Goal: Task Accomplishment & Management: Manage account settings

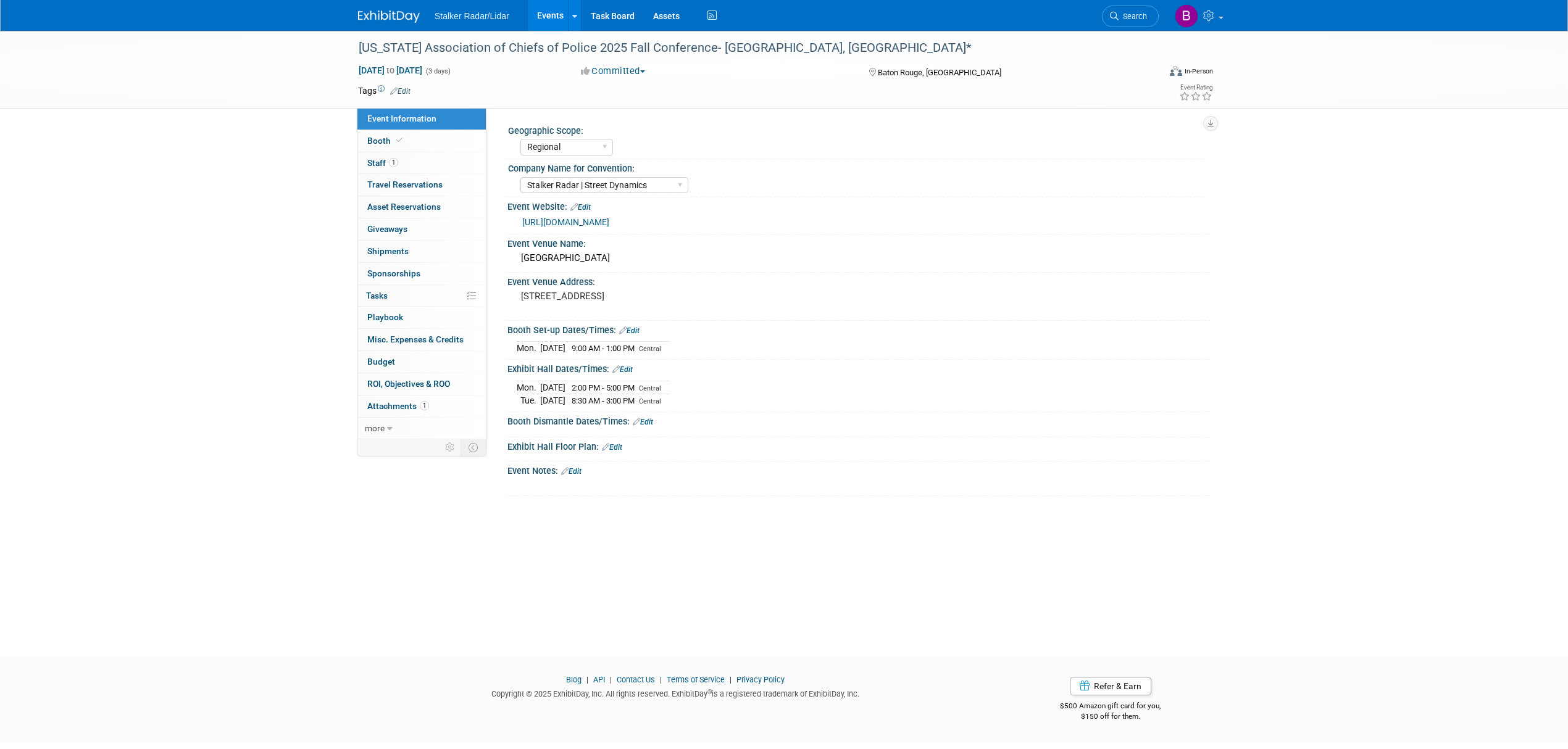
select select "Regional"
select select "Stalker Radar | Street Dynamics"
click at [1134, 15] on span "Search" at bounding box center [1132, 17] width 28 height 9
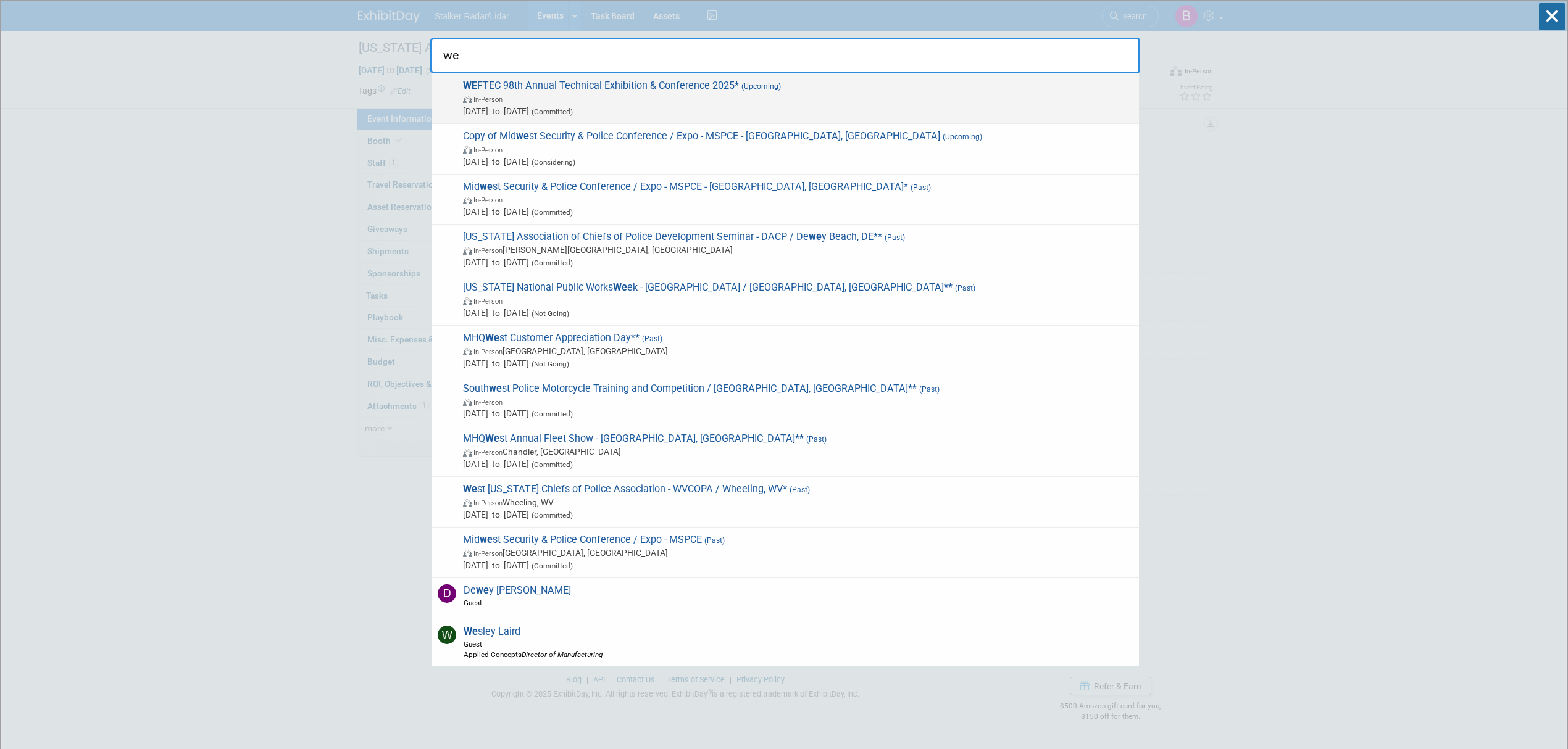
type input "we"
click at [480, 114] on span "[DATE] to [DATE] (Committed)" at bounding box center [798, 111] width 670 height 13
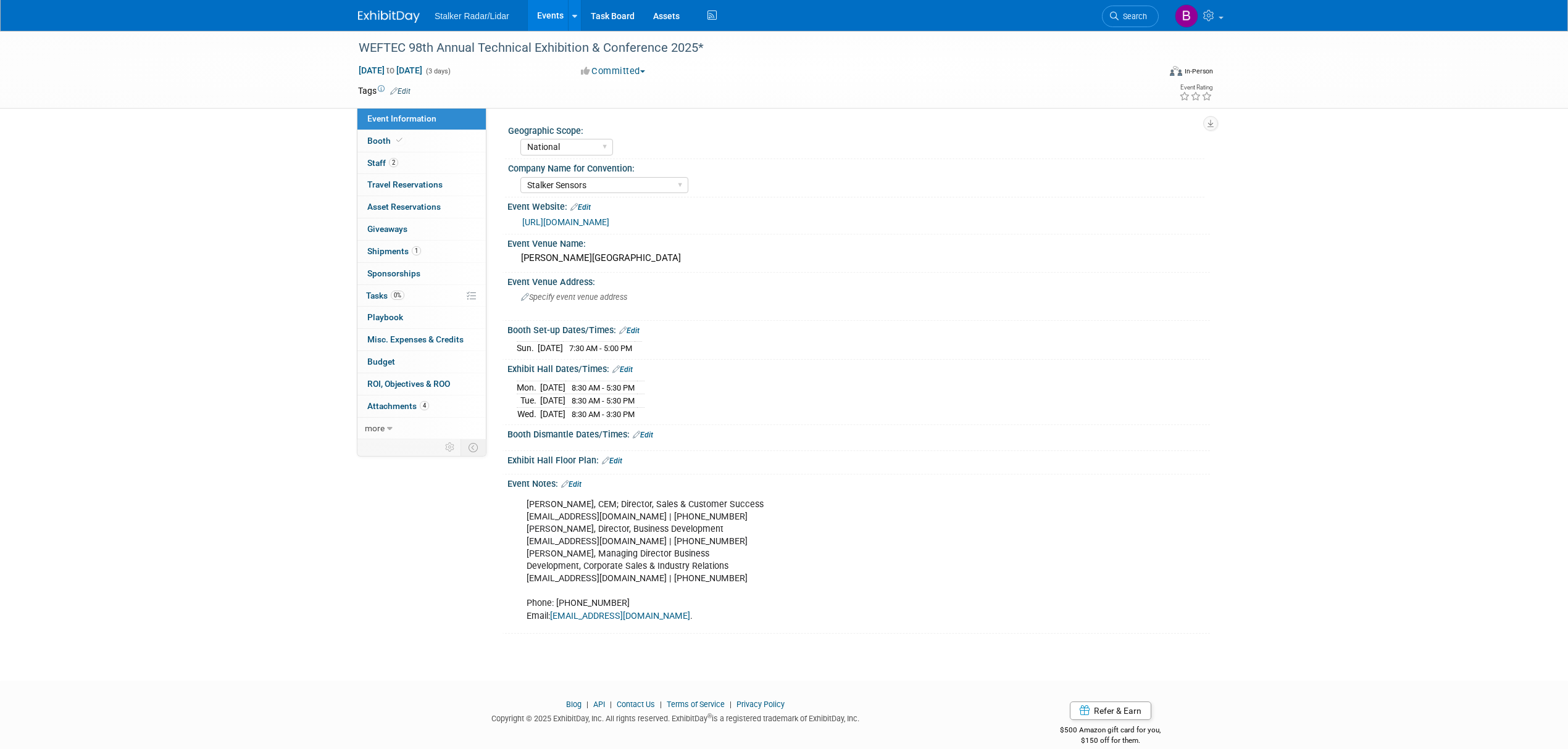
select select "National"
select select "Stalker Sensors"
click at [583, 225] on link "[URL][DOMAIN_NAME]" at bounding box center [566, 222] width 87 height 10
click at [396, 143] on icon at bounding box center [399, 140] width 6 height 7
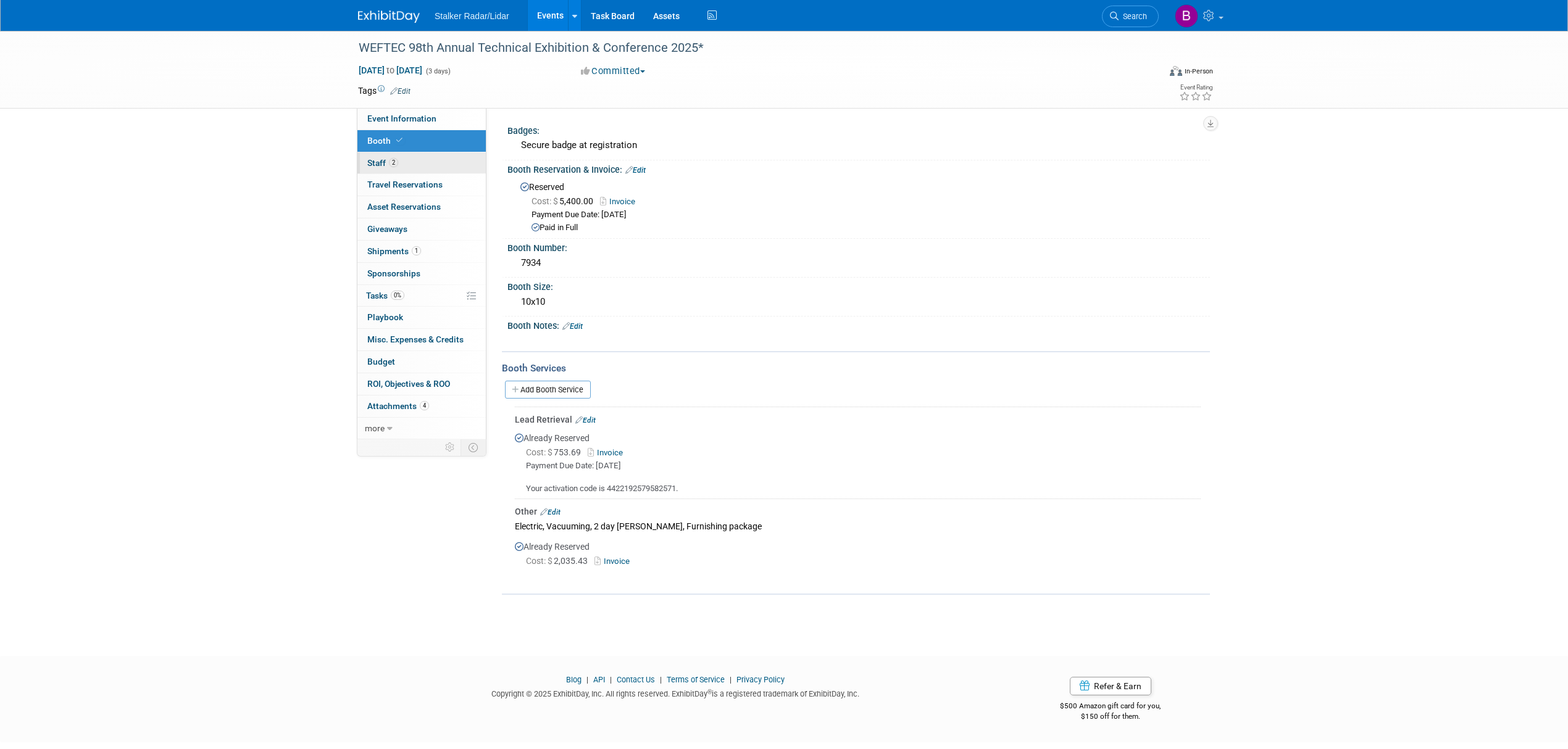
click at [378, 163] on span "Staff 2" at bounding box center [382, 163] width 31 height 10
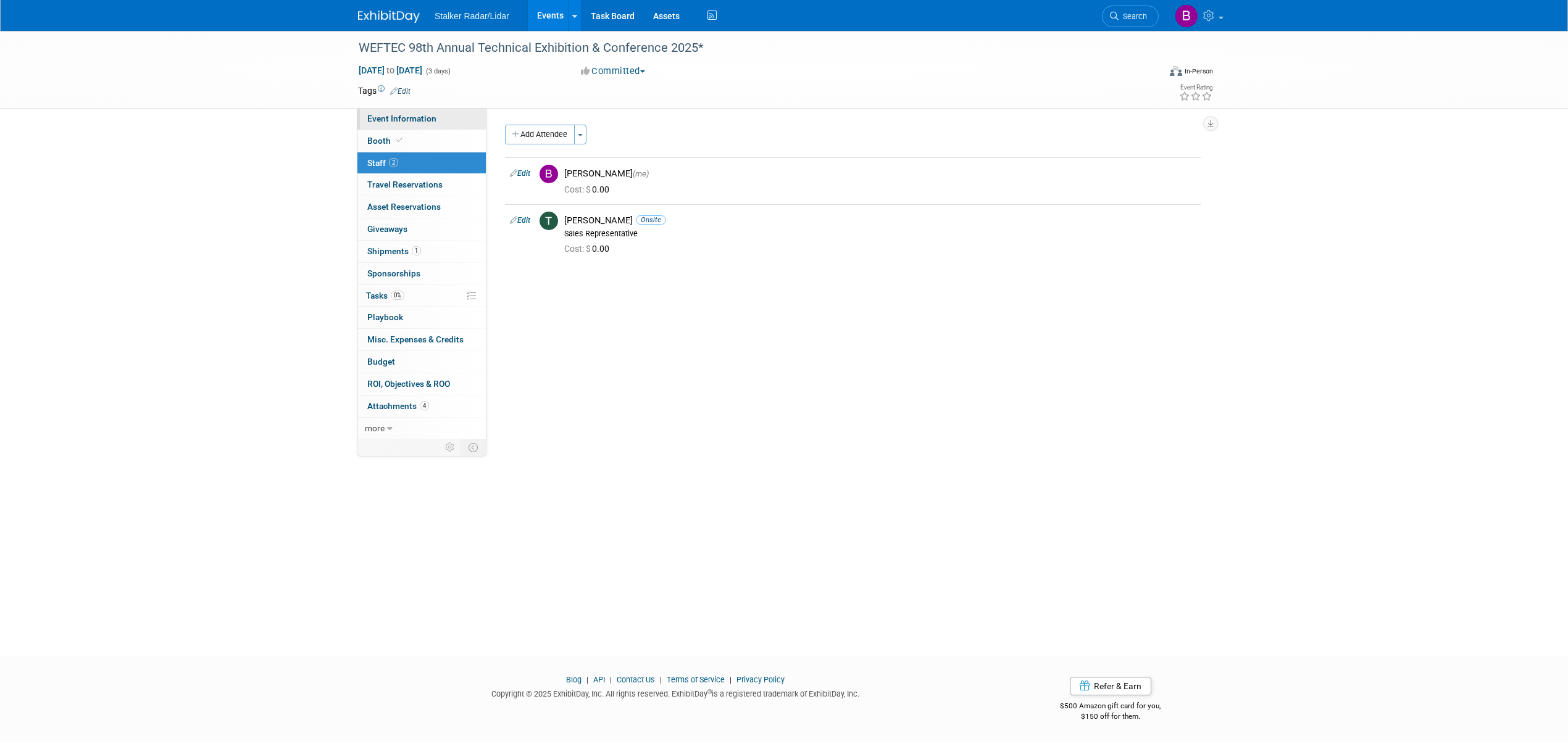
click at [386, 114] on span "Event Information" at bounding box center [401, 118] width 69 height 10
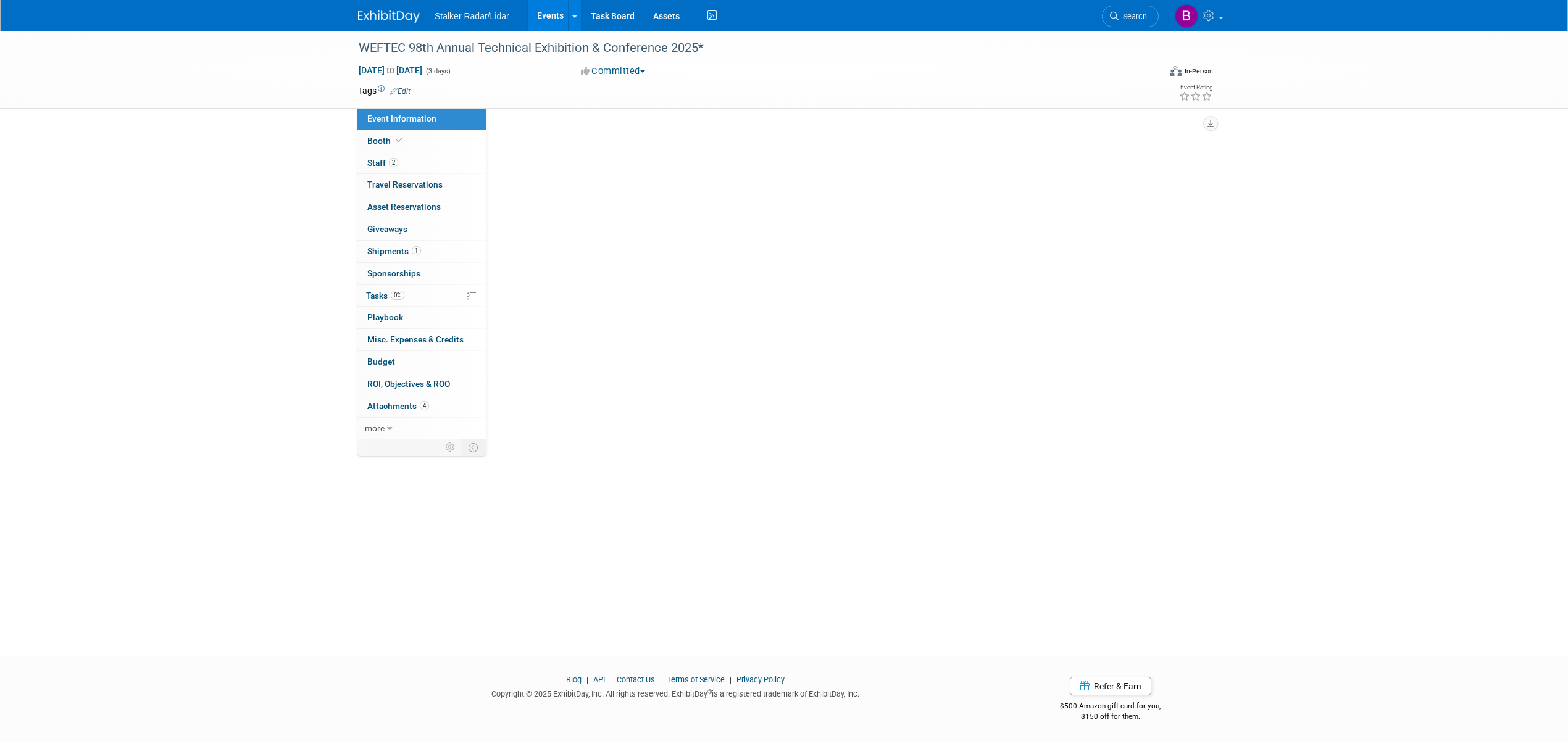
select select "National"
select select "Stalker Sensors"
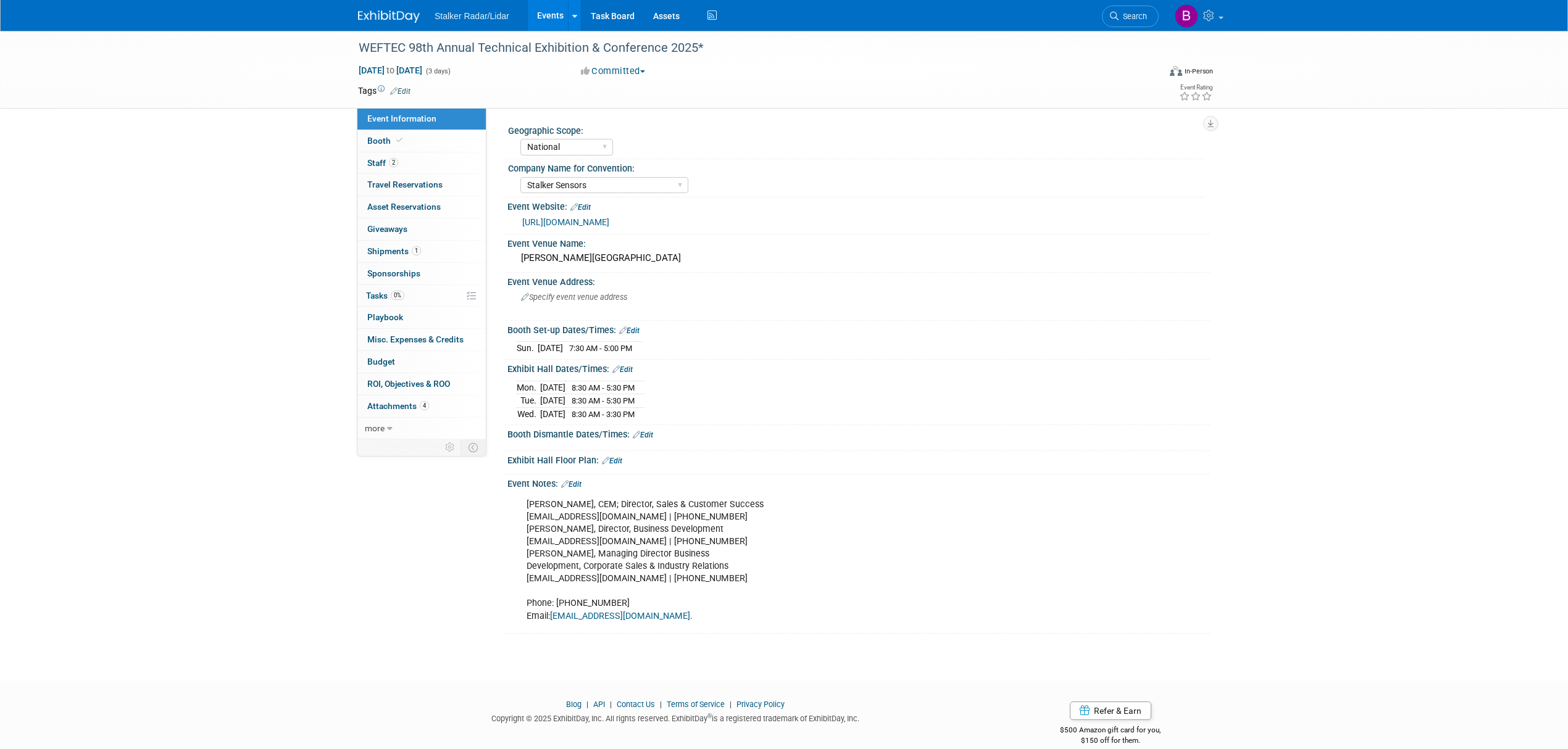
click at [632, 346] on span "7:30 AM - 5:00 PM" at bounding box center [600, 348] width 63 height 9
click at [632, 348] on span "7:30 AM - 5:00 PM" at bounding box center [600, 348] width 63 height 9
click at [635, 329] on link "Edit" at bounding box center [629, 331] width 21 height 9
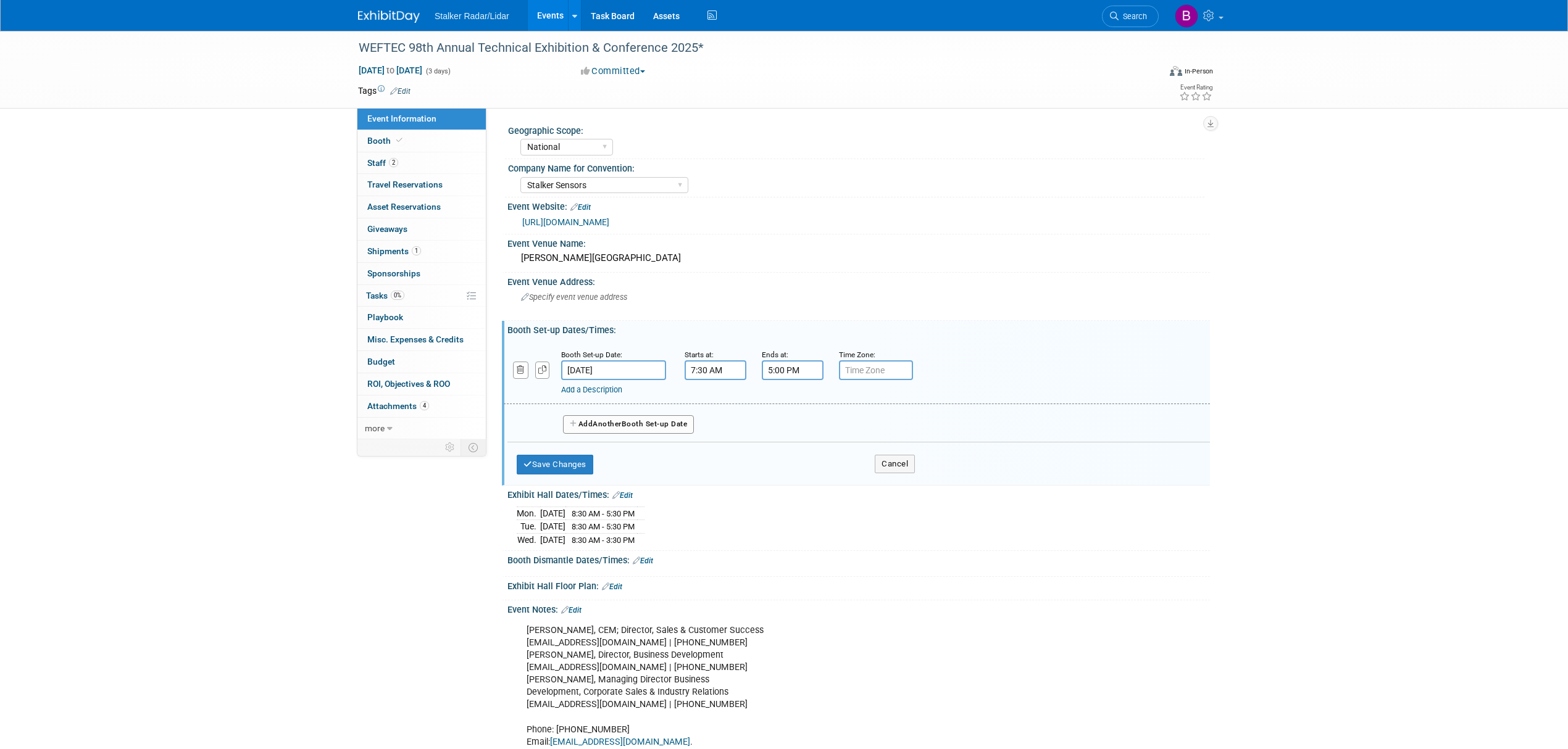
click at [770, 366] on input "5:00 PM" at bounding box center [792, 370] width 62 height 20
click at [884, 485] on span at bounding box center [882, 481] width 83 height 22
type input "6:00 PM"
click at [553, 460] on button "Save Changes" at bounding box center [555, 465] width 77 height 20
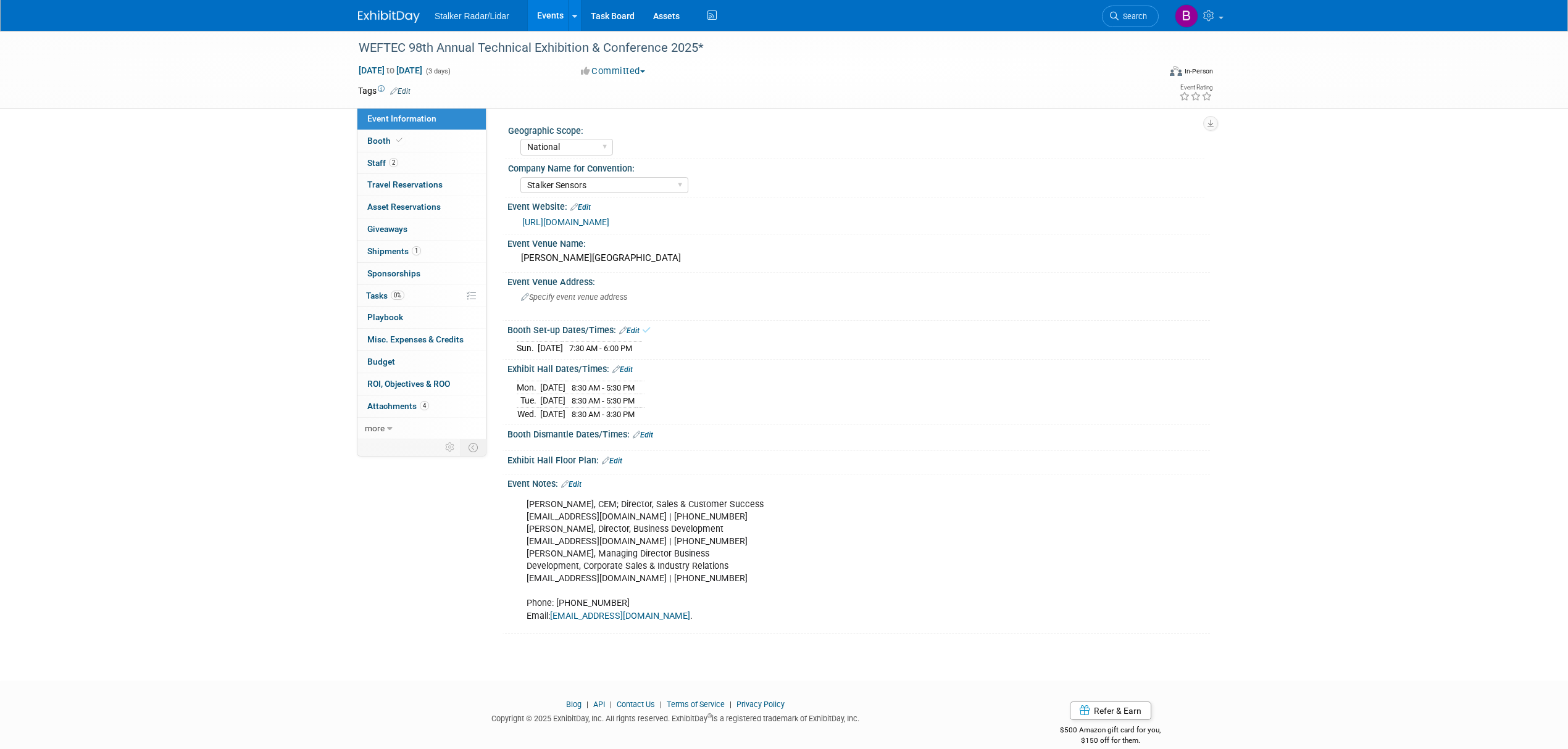
click at [645, 435] on link "Edit" at bounding box center [643, 435] width 21 height 9
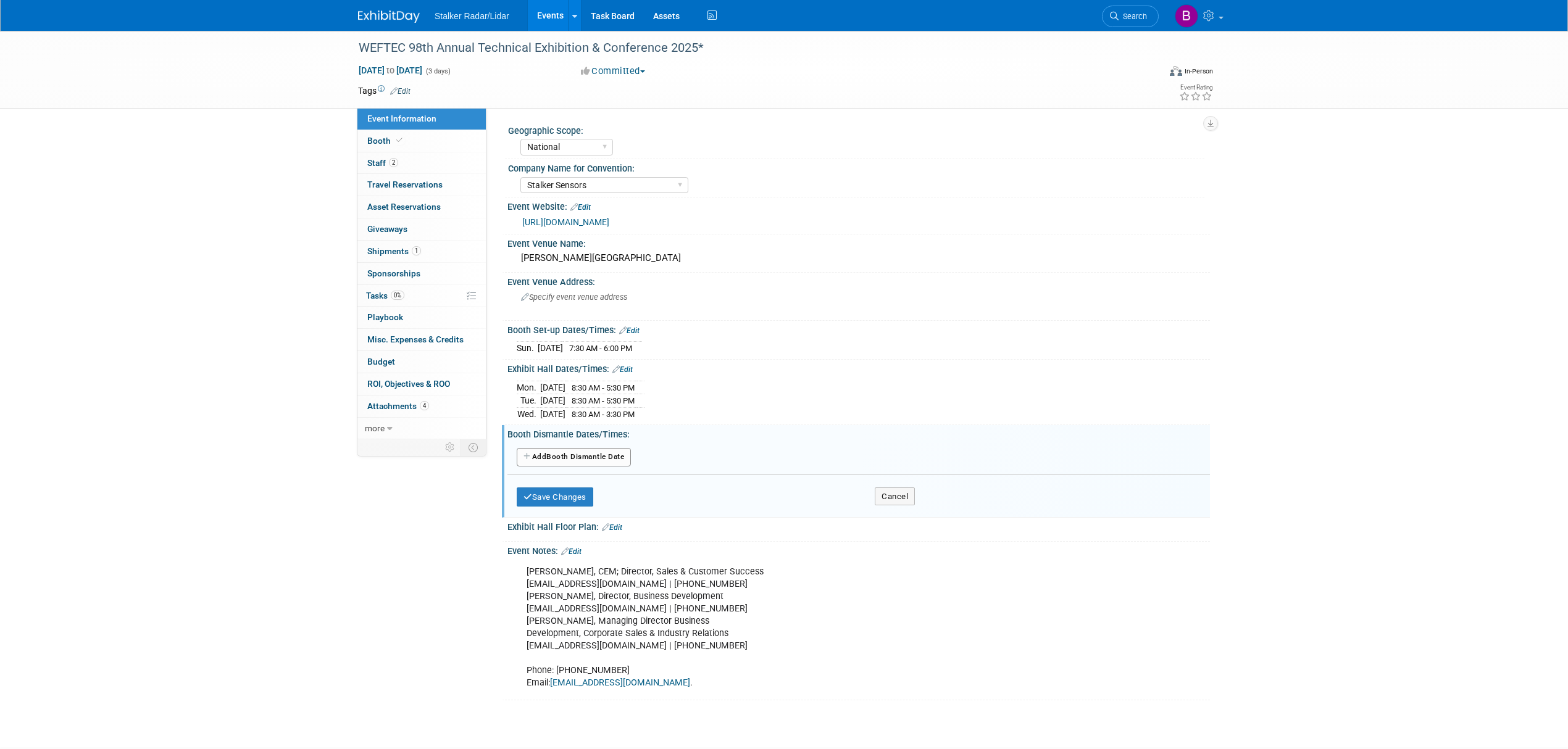
click at [566, 455] on button "Add Another Booth Dismantle Date" at bounding box center [573, 457] width 114 height 19
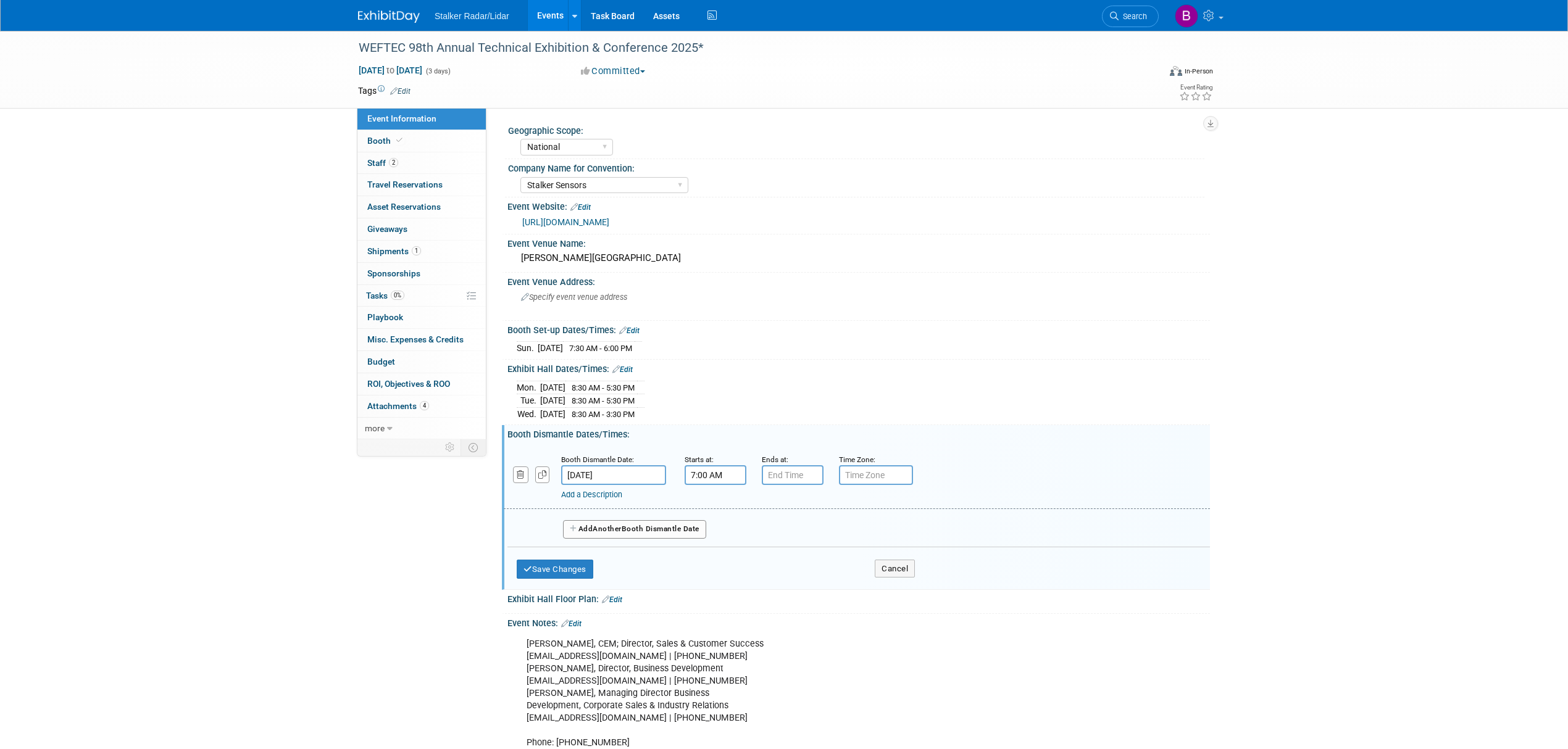
click at [722, 469] on input "7:00 AM" at bounding box center [715, 475] width 62 height 20
click at [704, 520] on span "07" at bounding box center [713, 531] width 23 height 22
click at [837, 504] on td "03" at bounding box center [826, 504] width 40 height 33
click at [761, 532] on span "00" at bounding box center [771, 531] width 23 height 22
click at [778, 533] on td "30" at bounding box center [786, 538] width 40 height 33
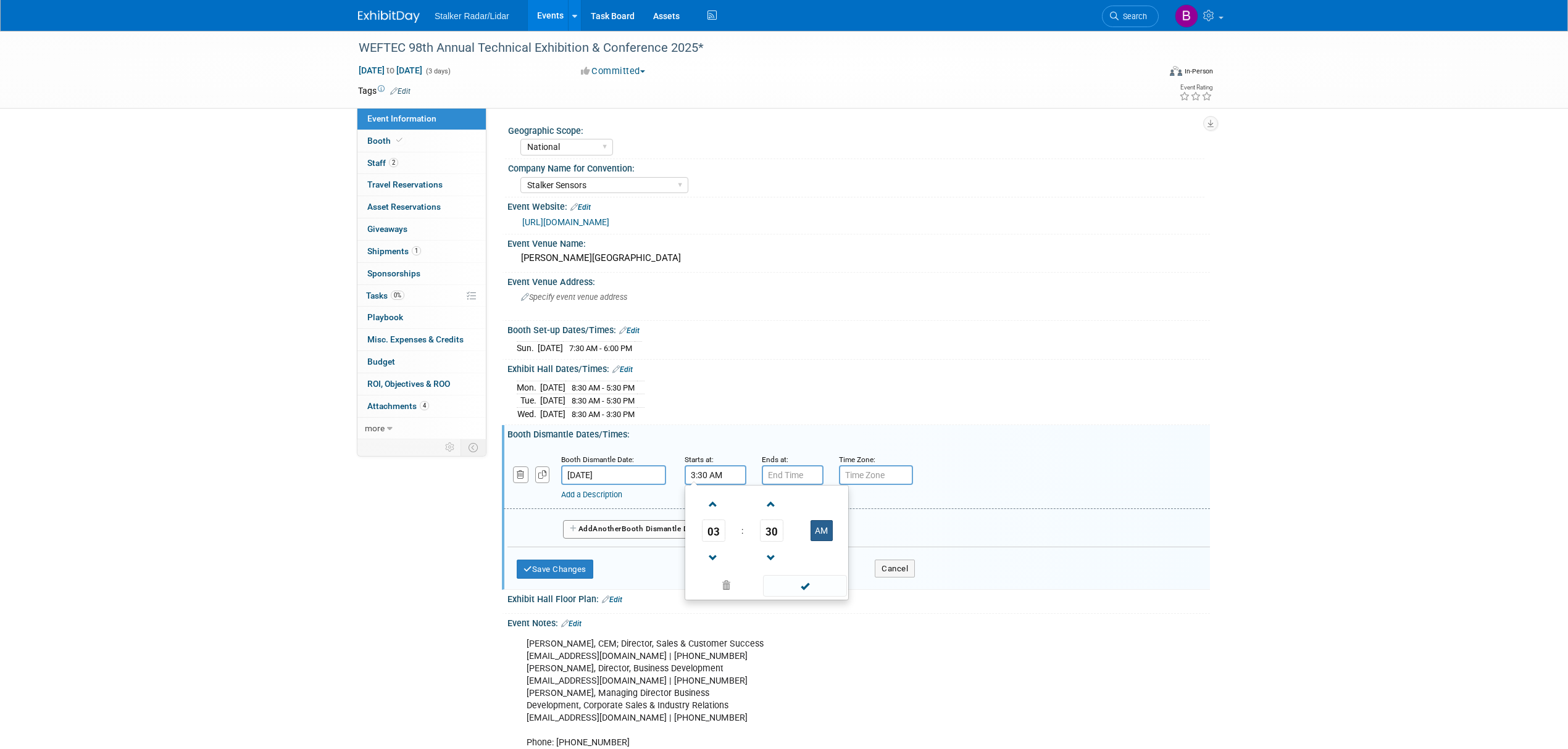
click at [827, 529] on button "AM" at bounding box center [822, 531] width 22 height 21
type input "3:30 PM"
click at [799, 583] on span at bounding box center [805, 586] width 83 height 22
click at [539, 571] on button "Save Changes" at bounding box center [555, 570] width 77 height 20
